Goal: Task Accomplishment & Management: Manage account settings

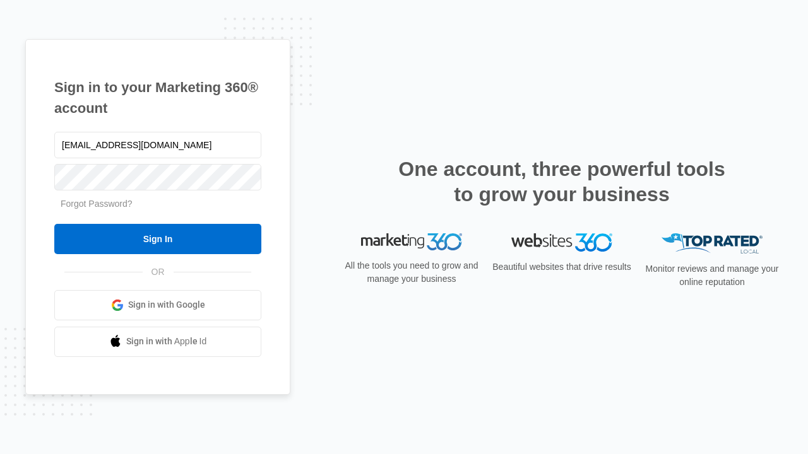
type input "[EMAIL_ADDRESS][DOMAIN_NAME]"
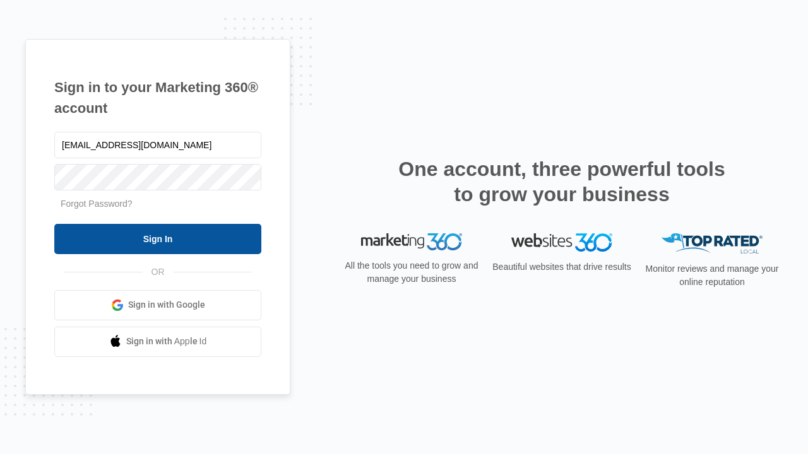
click at [158, 239] on input "Sign In" at bounding box center [157, 239] width 207 height 30
